Goal: Information Seeking & Learning: Learn about a topic

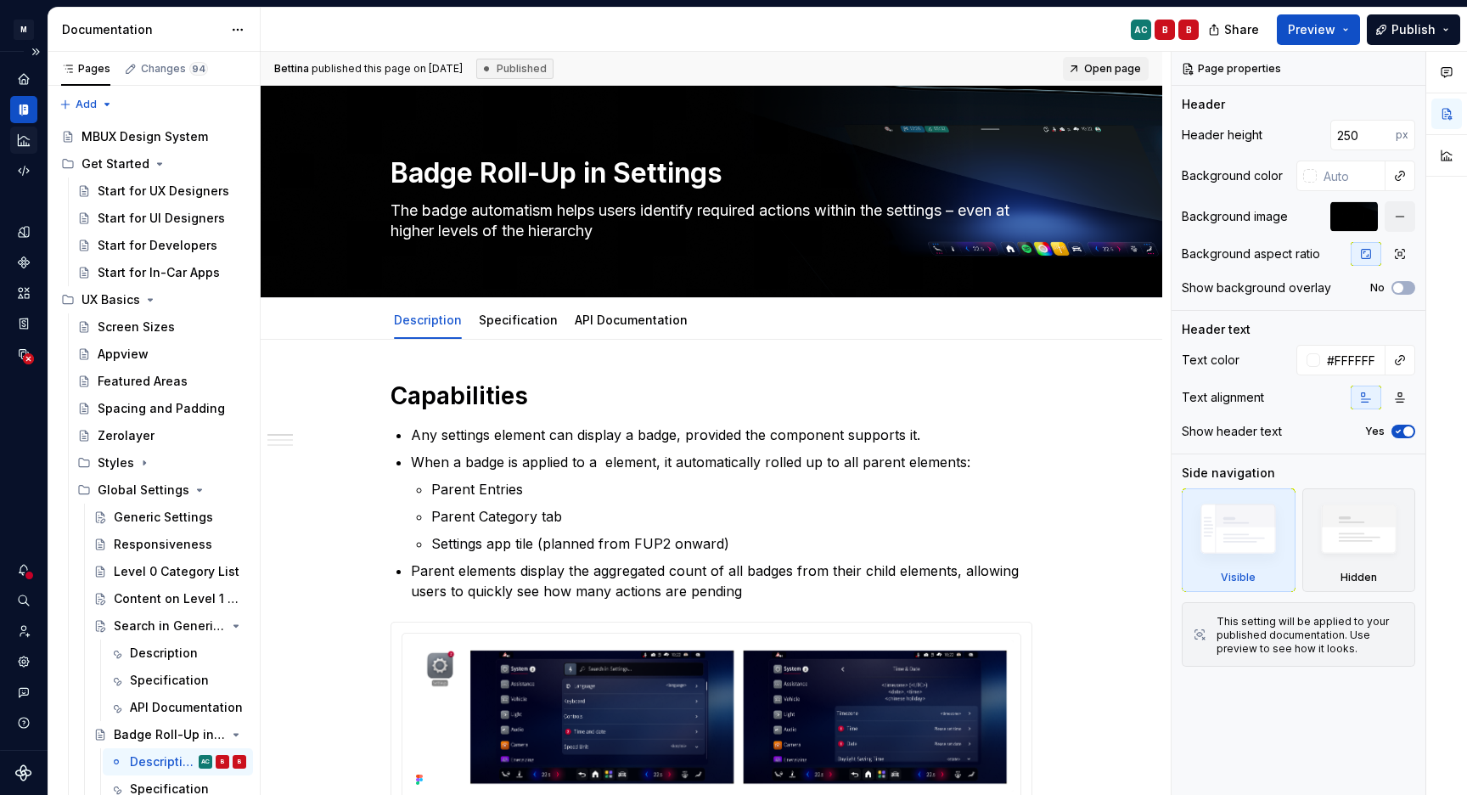
click at [25, 144] on icon "Analytics" at bounding box center [23, 139] width 15 height 15
type textarea "*"
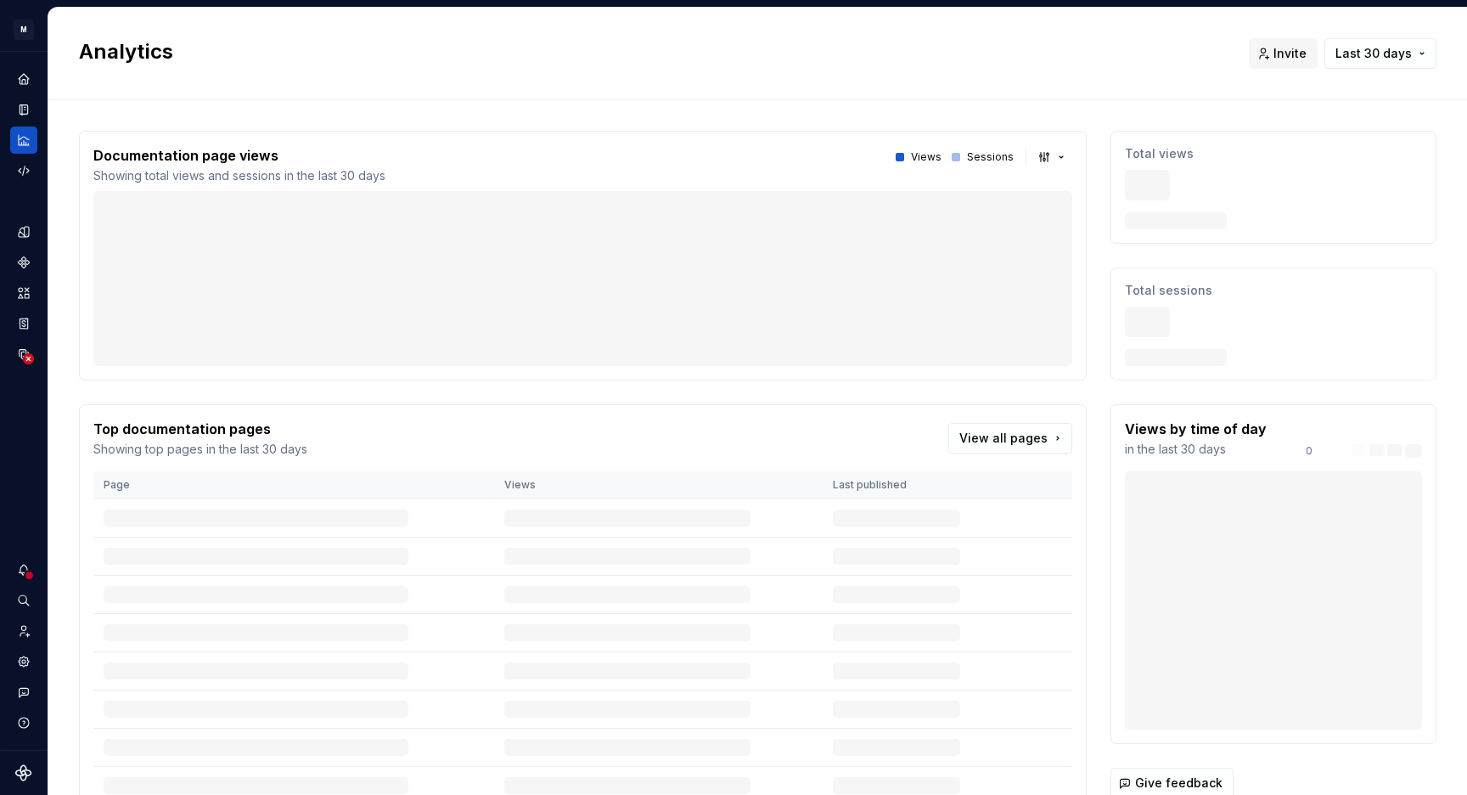
click at [155, 118] on div "Documentation page views Showing total views and sessions in the last 30 days V…" at bounding box center [758, 529] width 1358 height 859
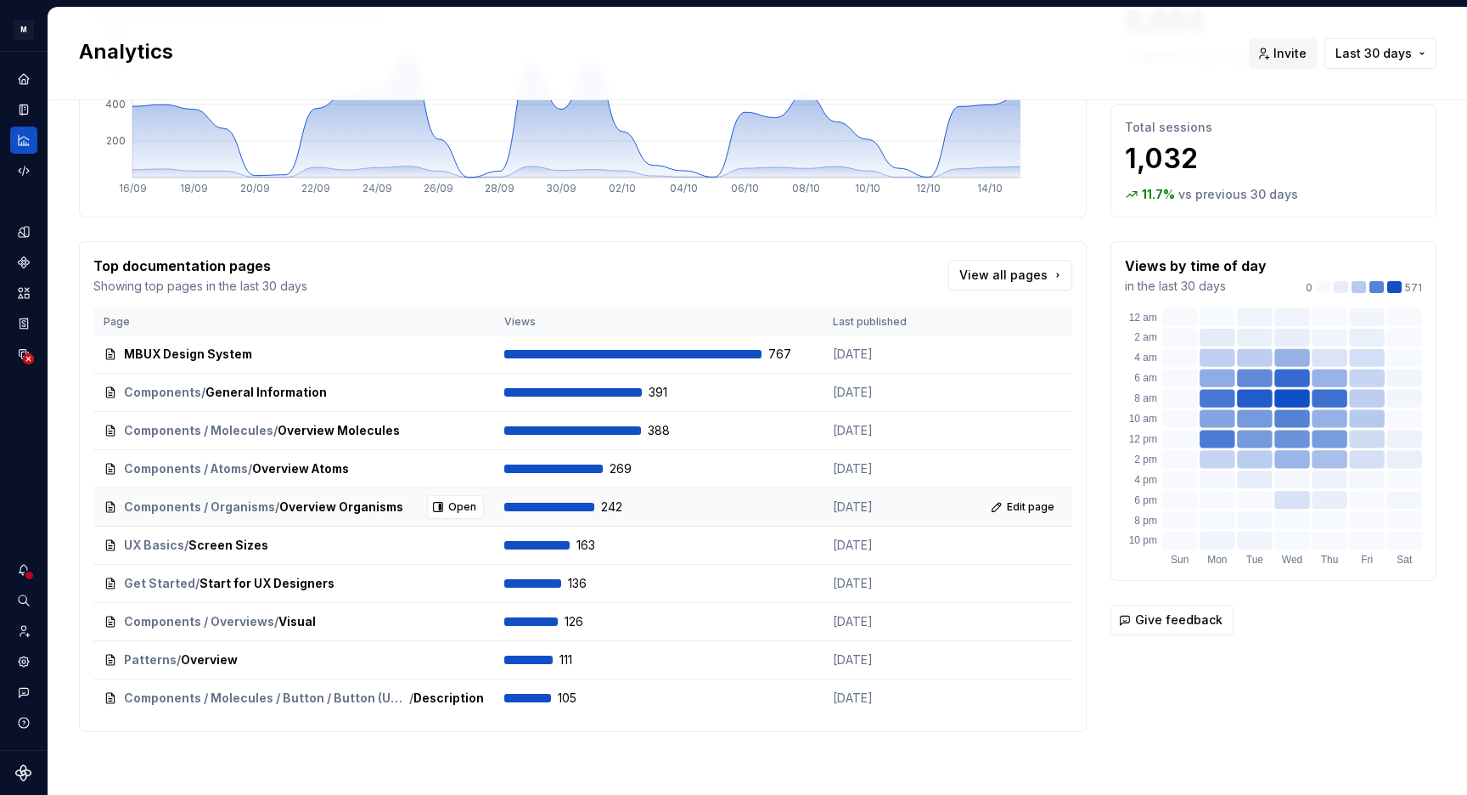
scroll to position [165, 0]
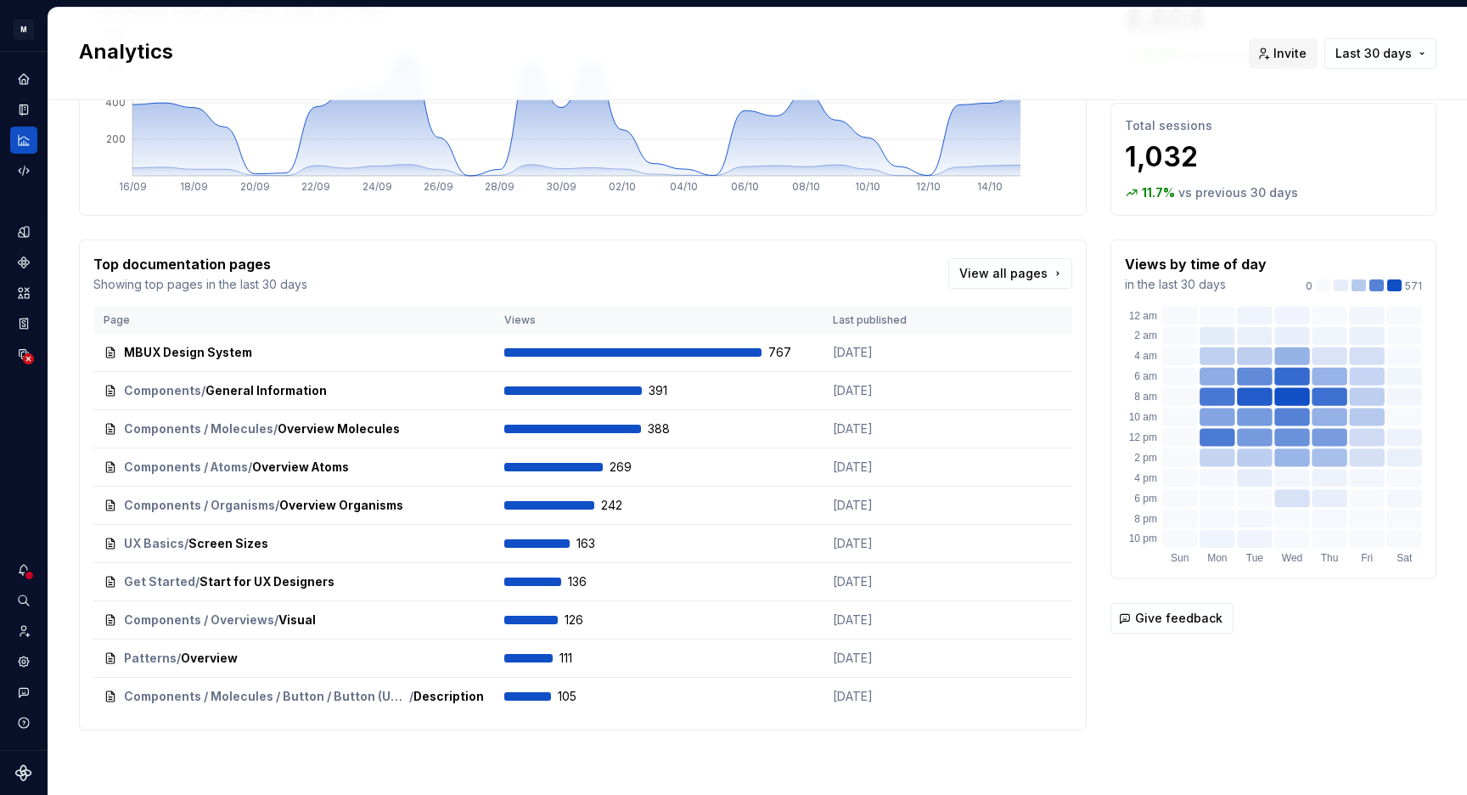
click at [386, 253] on div "Top documentation pages Showing top pages in the last 30 days View all pages Pa…" at bounding box center [583, 484] width 1008 height 491
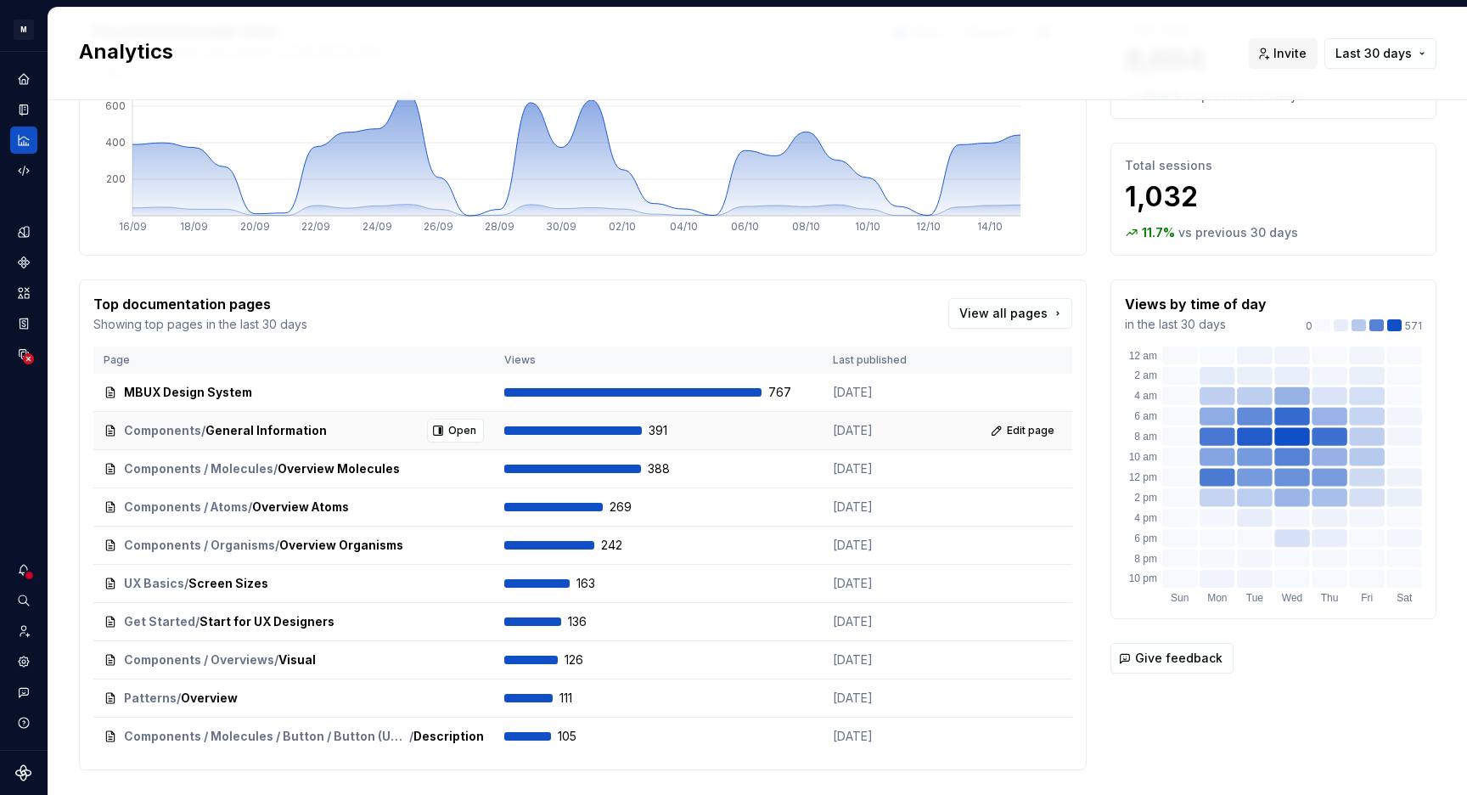
scroll to position [127, 0]
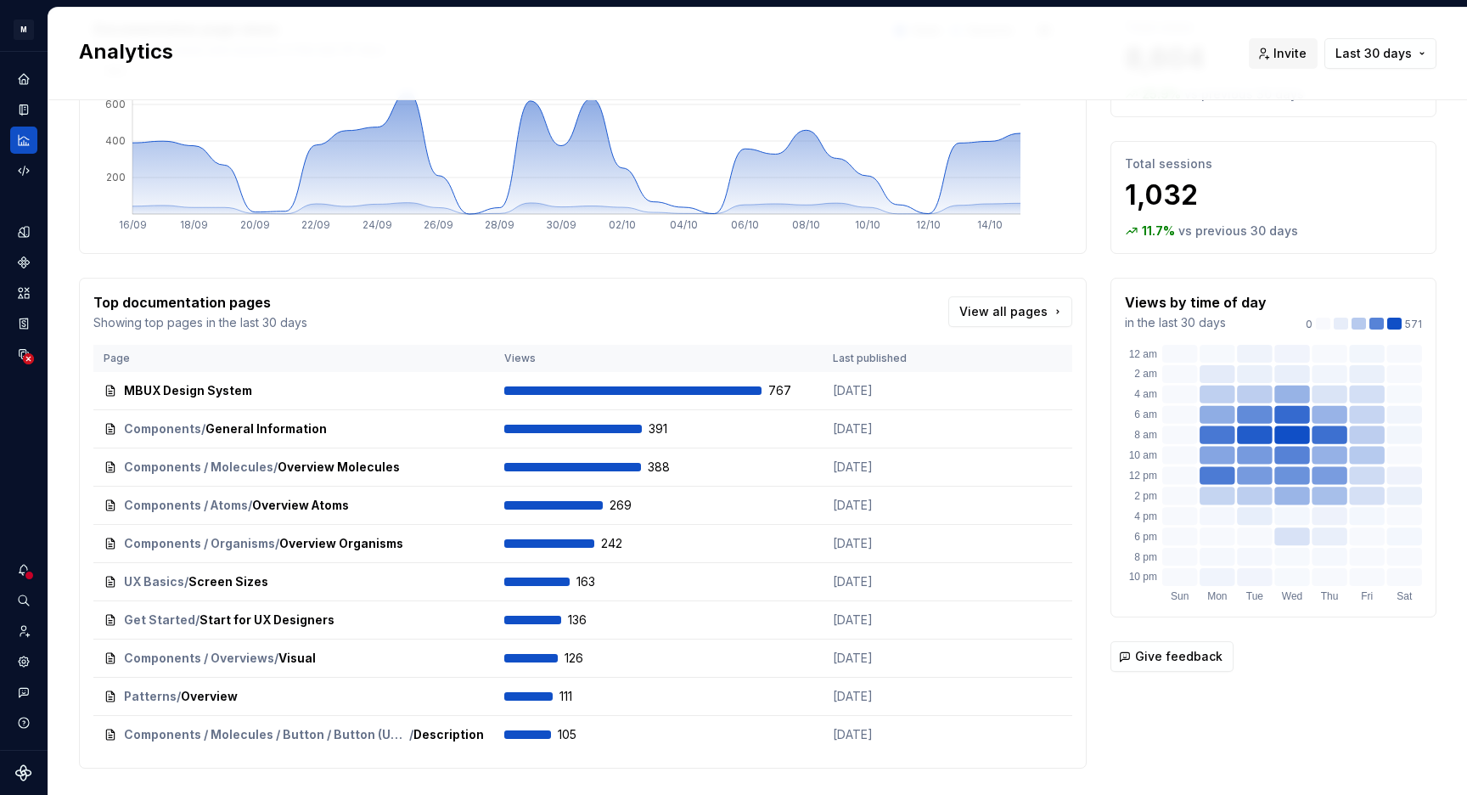
drag, startPoint x: 584, startPoint y: 295, endPoint x: 588, endPoint y: 304, distance: 9.9
click at [584, 295] on div "Top documentation pages Showing top pages in the last 30 days View all pages" at bounding box center [582, 311] width 979 height 39
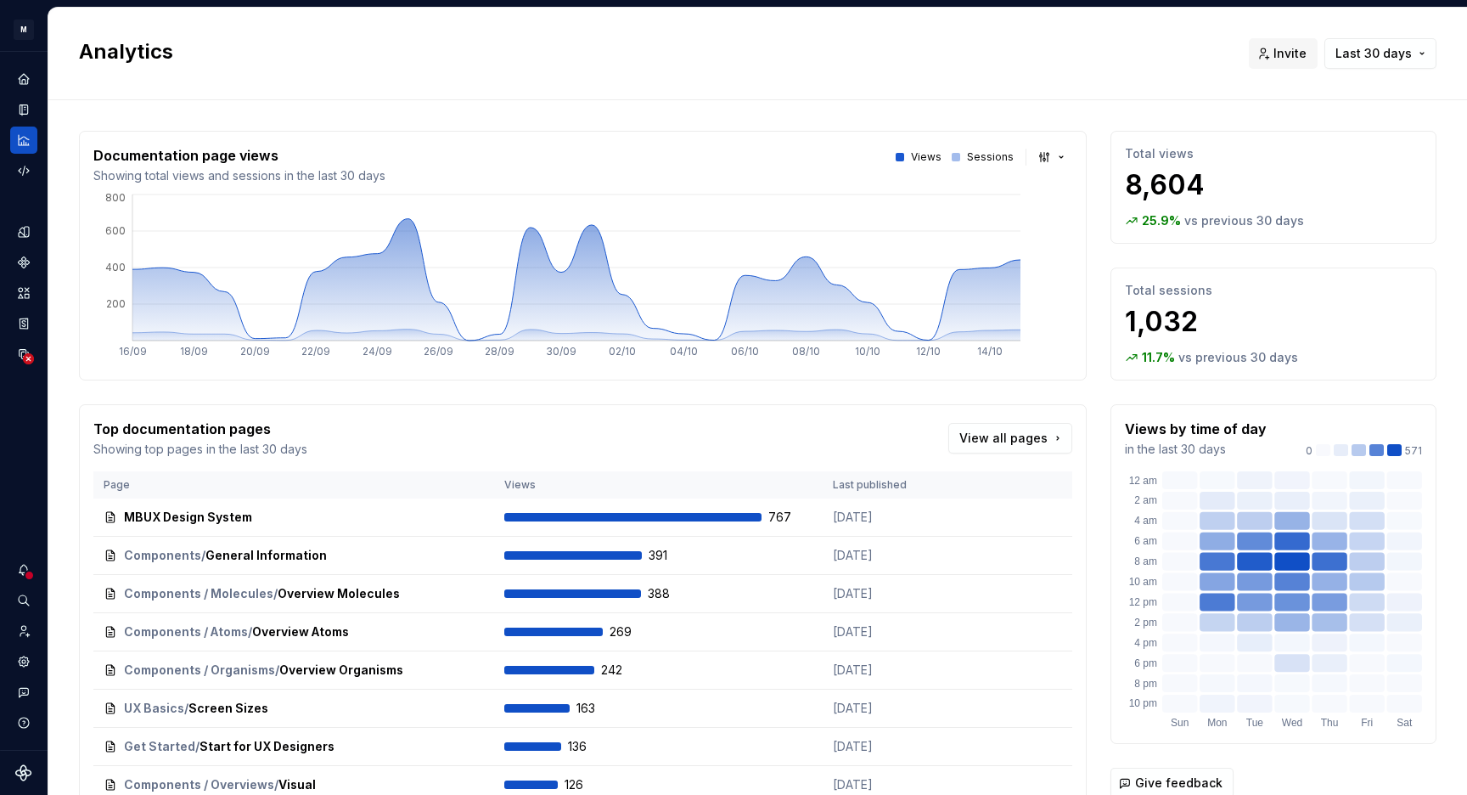
click at [738, 79] on div "Analytics Invite Last 30 days" at bounding box center [757, 54] width 1419 height 93
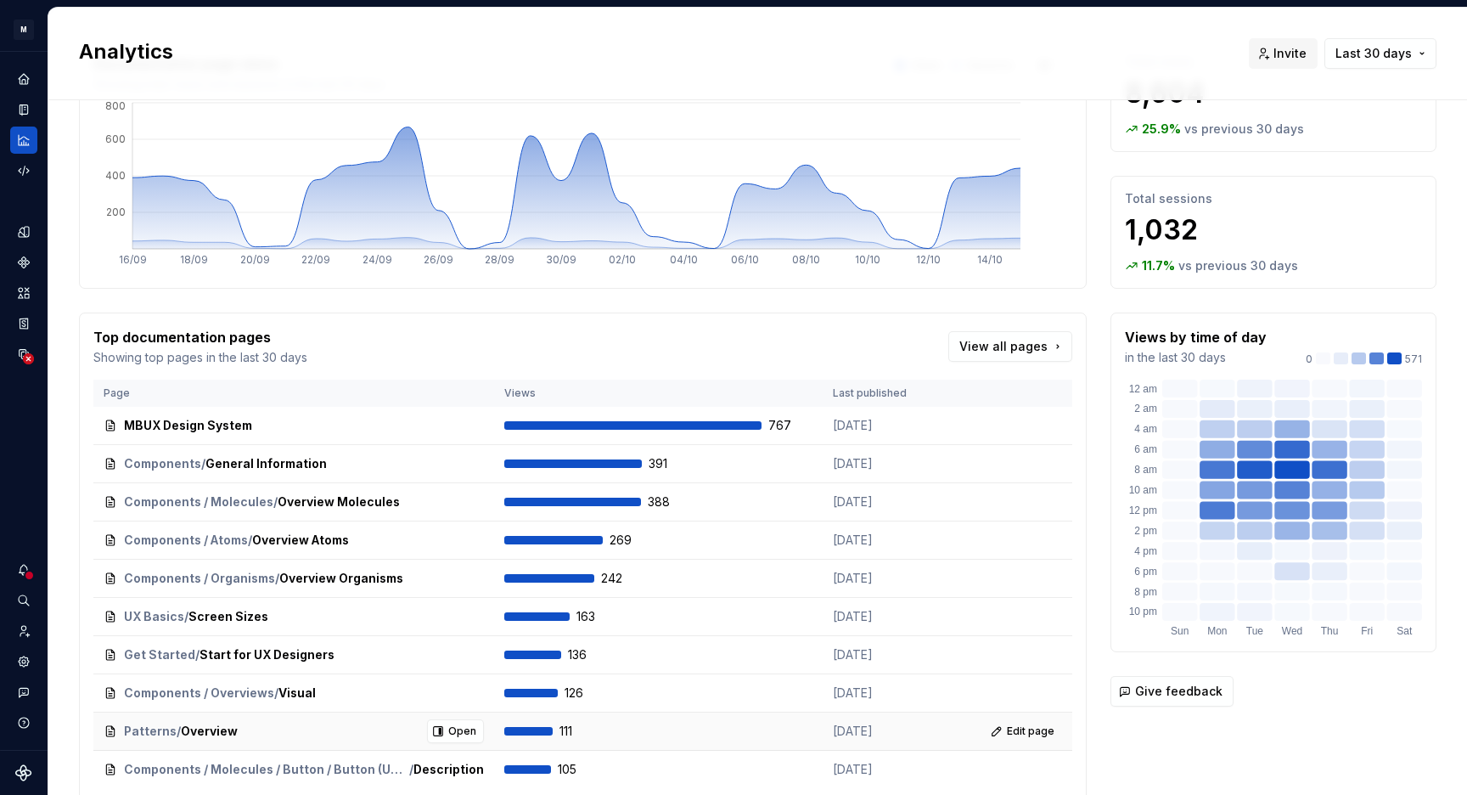
scroll to position [88, 0]
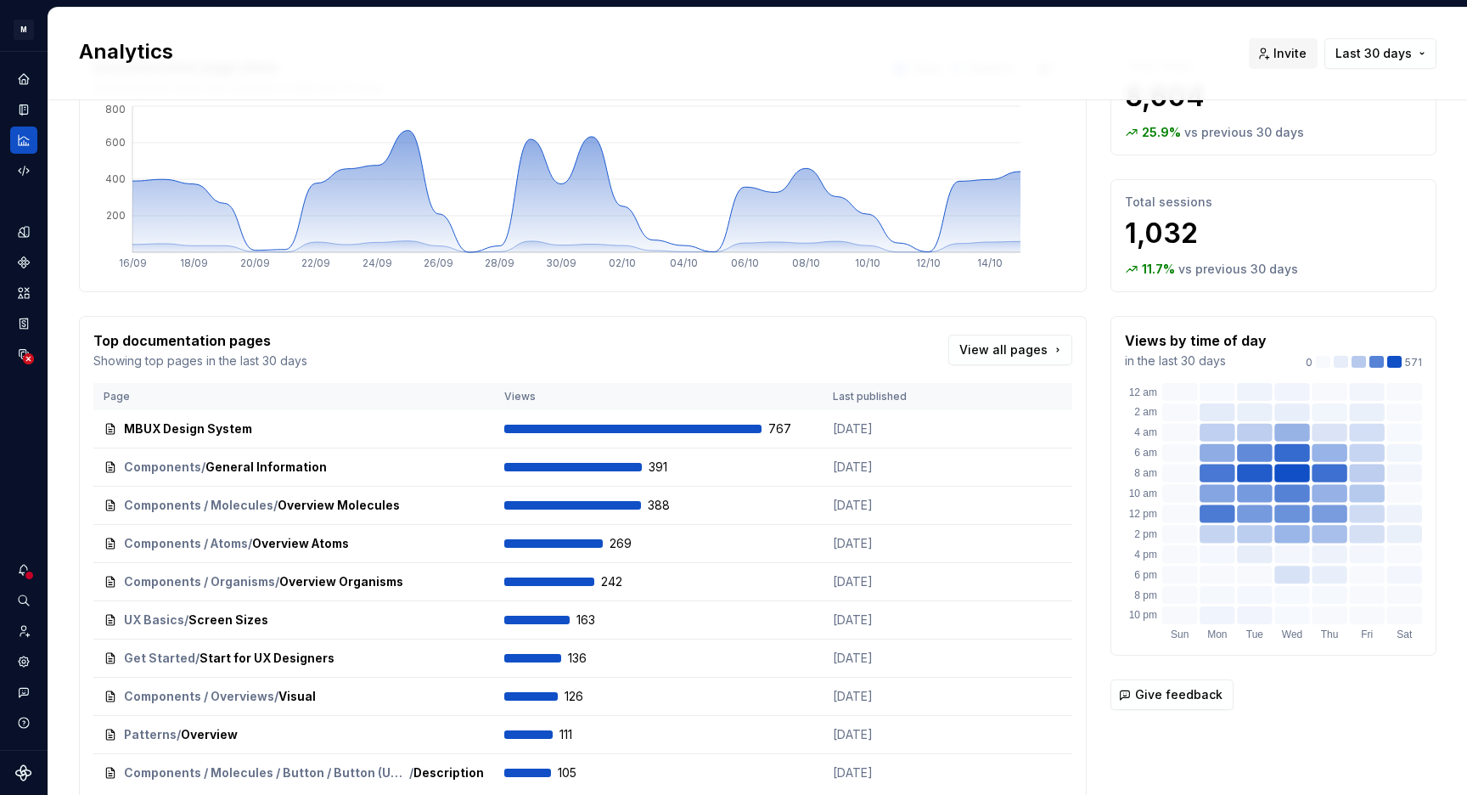
click at [628, 331] on div "Top documentation pages Showing top pages in the last 30 days View all pages" at bounding box center [582, 349] width 979 height 39
click at [652, 299] on div "Documentation page views Showing total views and sessions in the last 30 days V…" at bounding box center [583, 424] width 1008 height 764
click at [271, 335] on p "Top documentation pages" at bounding box center [200, 340] width 214 height 20
click at [267, 308] on div "Documentation page views Showing total views and sessions in the last 30 days V…" at bounding box center [583, 424] width 1008 height 764
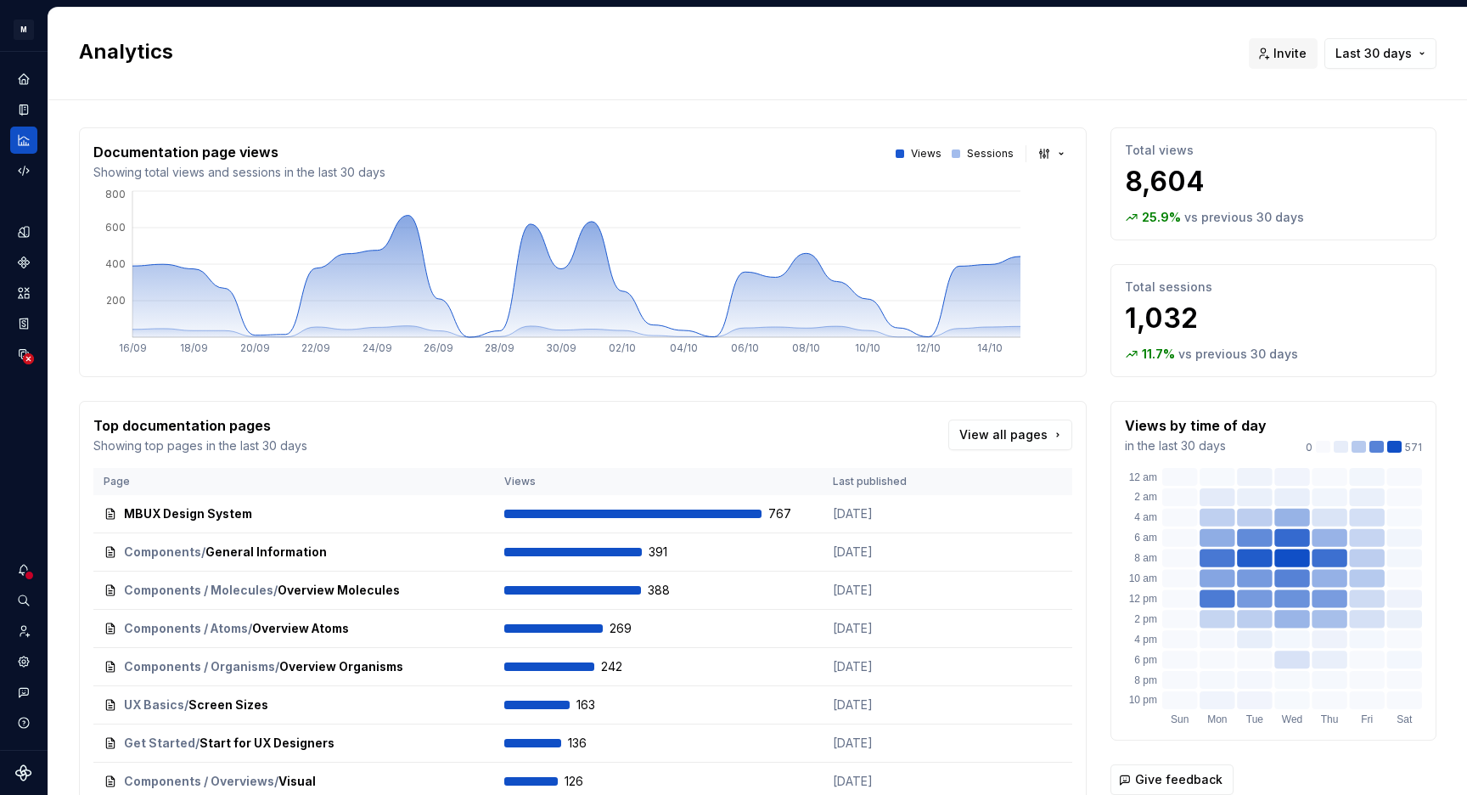
scroll to position [0, 0]
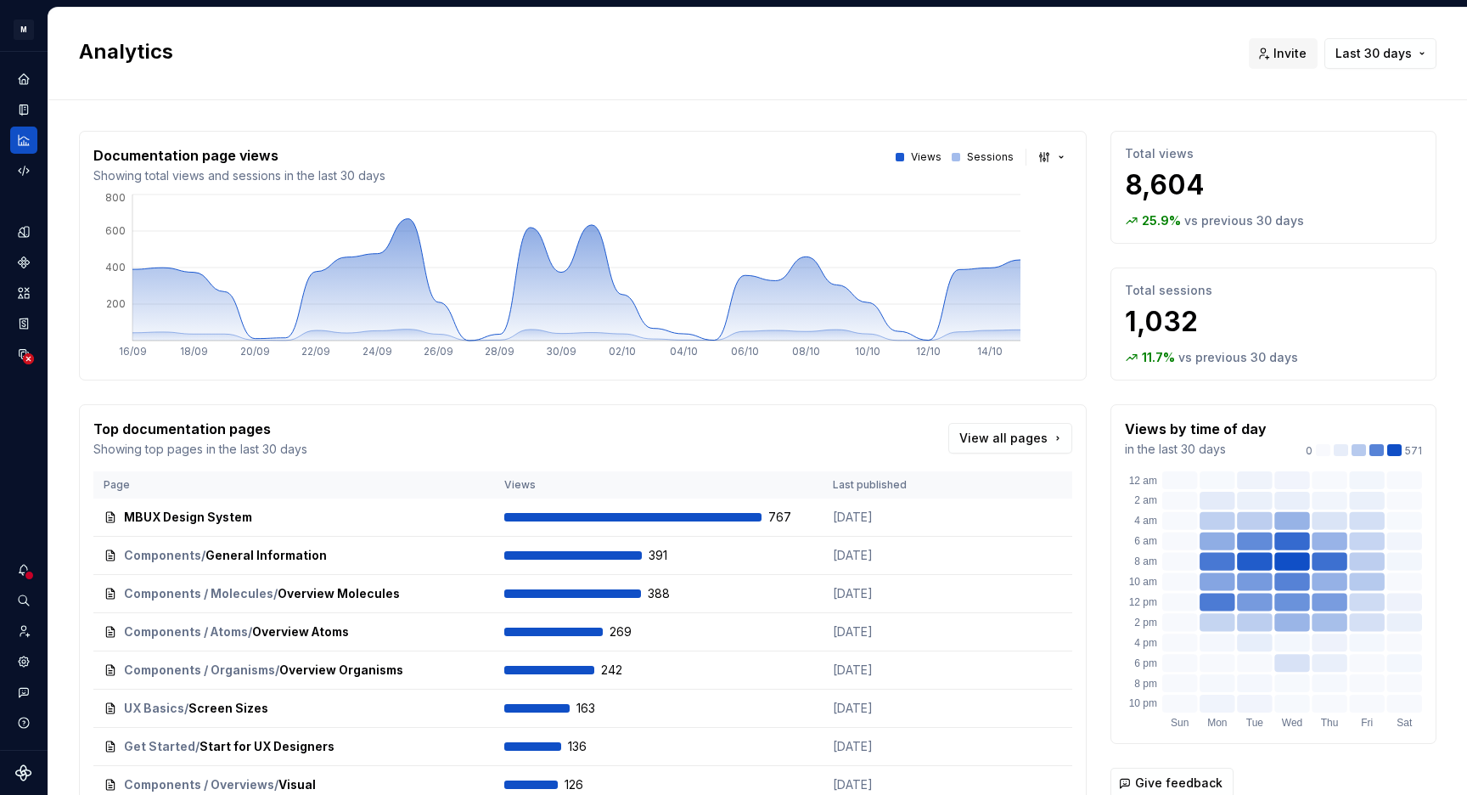
click at [302, 114] on div "Documentation page views Showing total views and sessions in the last 30 days V…" at bounding box center [758, 529] width 1358 height 859
click at [865, 64] on h2 "Analytics" at bounding box center [654, 51] width 1150 height 27
click at [931, 43] on h2 "Analytics" at bounding box center [654, 51] width 1150 height 27
click at [852, 82] on div "Analytics Invite Last 30 days" at bounding box center [757, 54] width 1419 height 93
click at [1160, 89] on div "Analytics Invite Last 30 days" at bounding box center [757, 54] width 1419 height 93
